Goal: Transaction & Acquisition: Purchase product/service

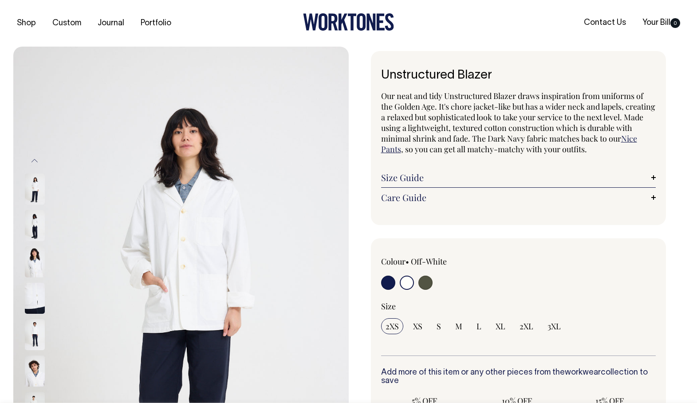
select select "Off-White"
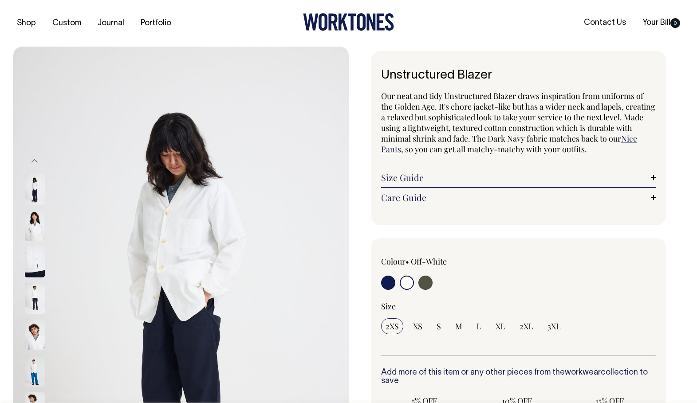
click at [381, 282] on input "radio" at bounding box center [388, 282] width 14 height 14
radio input "true"
select select "Dark Navy"
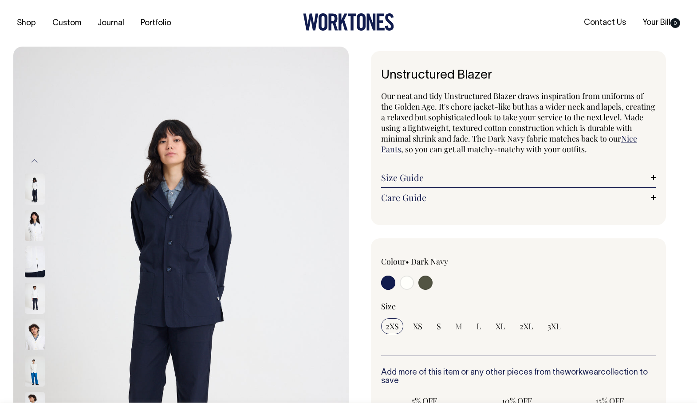
click at [388, 285] on input "radio" at bounding box center [388, 282] width 14 height 14
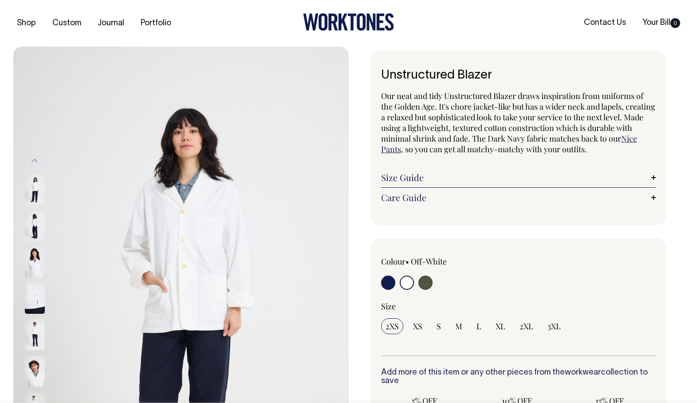
select select "Off-White"
